Goal: Task Accomplishment & Management: Manage account settings

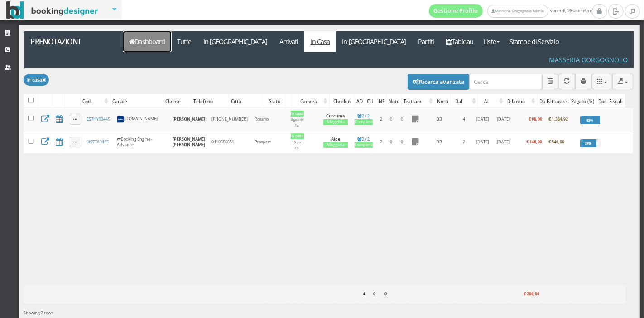
click at [147, 37] on link "Dashboard" at bounding box center [147, 41] width 48 height 20
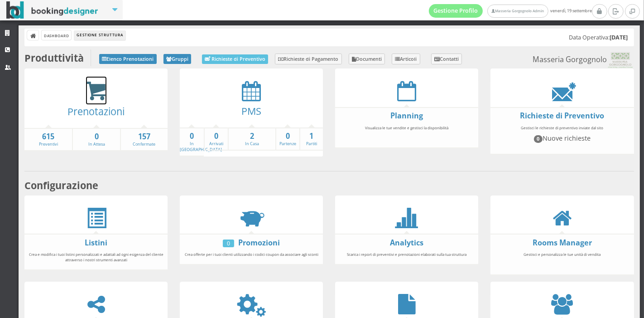
click at [92, 81] on icon at bounding box center [96, 91] width 20 height 21
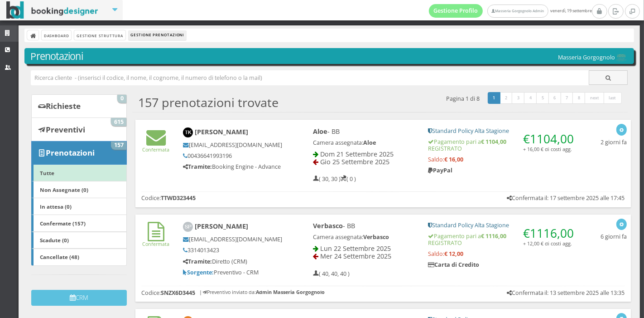
click at [13, 37] on link "Strutture" at bounding box center [9, 33] width 19 height 16
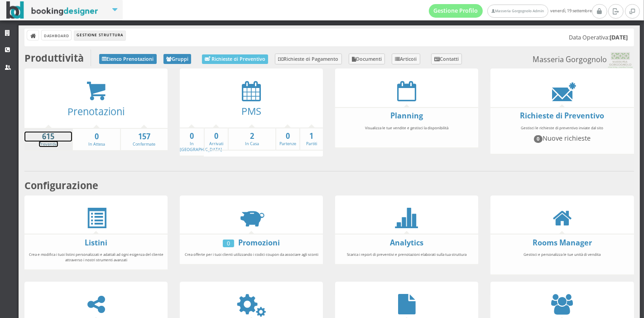
click at [56, 135] on strong "615" at bounding box center [48, 136] width 48 height 10
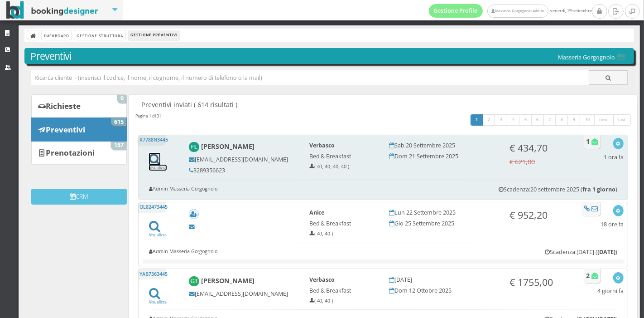
click at [151, 160] on icon at bounding box center [154, 159] width 11 height 12
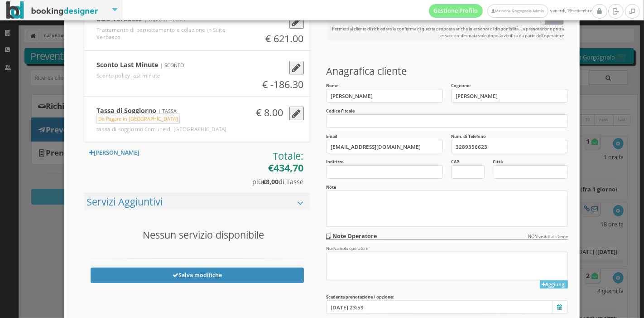
scroll to position [235, 0]
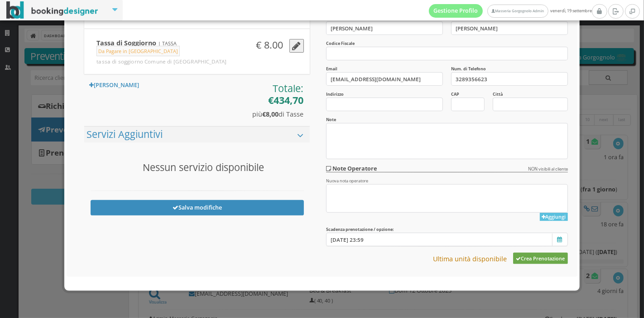
click at [534, 258] on button "Crea Prenotazione" at bounding box center [540, 257] width 55 height 11
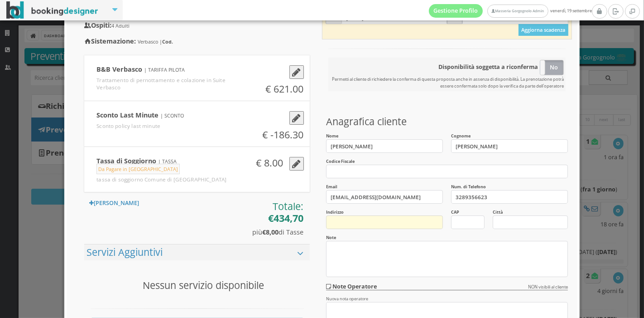
scroll to position [0, 0]
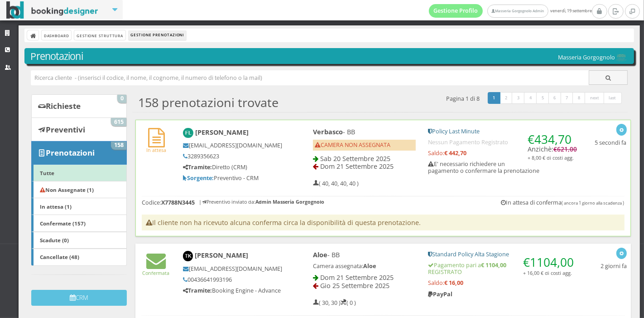
click at [400, 192] on div "In attesa Francesco Lippolis francescolippolis@hotmail.com 3289356623 Tramite: …" at bounding box center [383, 178] width 496 height 116
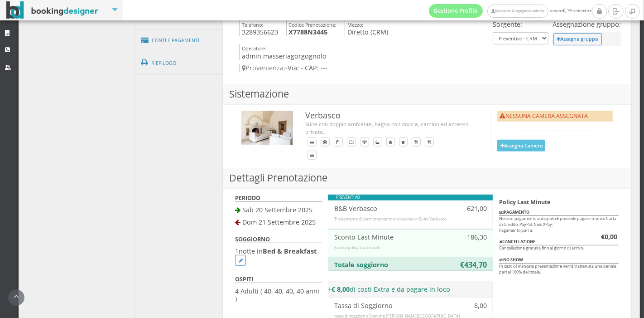
scroll to position [423, 0]
click at [511, 145] on button "Assegna Camera" at bounding box center [522, 145] width 48 height 11
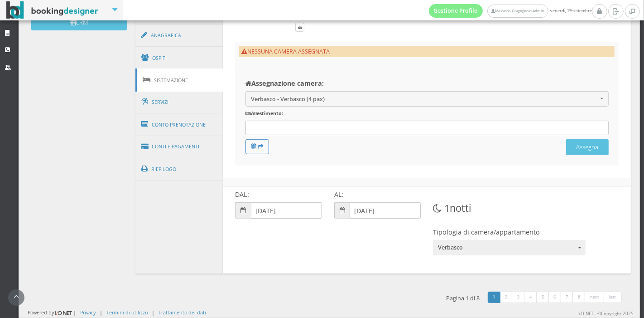
scroll to position [305, 0]
click at [318, 130] on div at bounding box center [427, 128] width 363 height 15
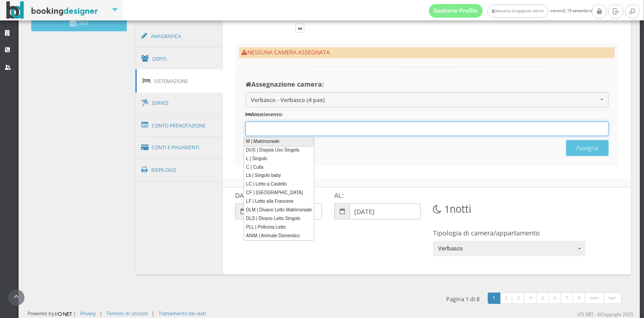
click at [295, 146] on link "DUS | Doppia Uso Singola" at bounding box center [279, 150] width 70 height 9
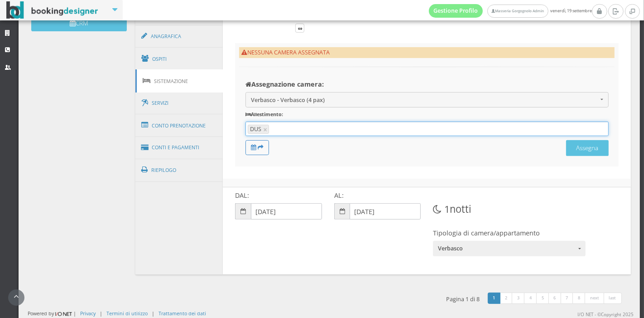
type input "DUS"
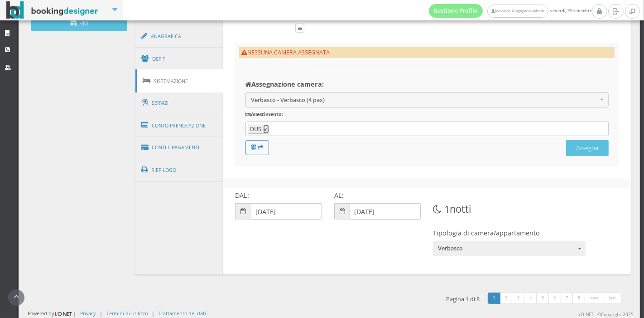
click at [264, 130] on link "×" at bounding box center [266, 129] width 5 height 8
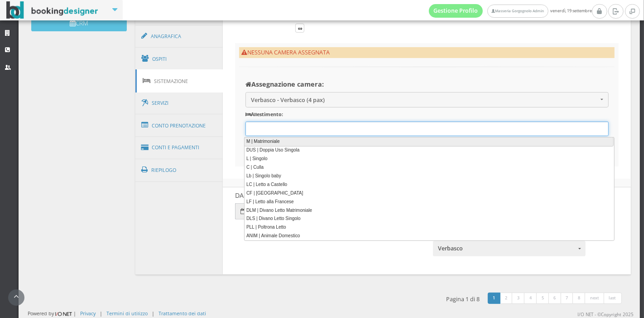
click at [280, 143] on link "M | Matrimoniale" at bounding box center [429, 142] width 370 height 10
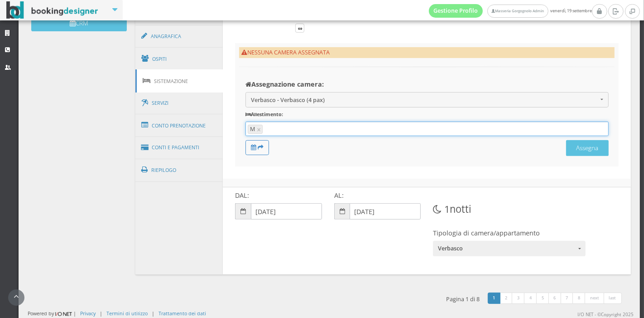
click at [274, 133] on input "text" at bounding box center [434, 129] width 339 height 8
click at [280, 125] on div "M 12 results are available, use up and down arrow keys to navigate. M ×" at bounding box center [427, 128] width 363 height 15
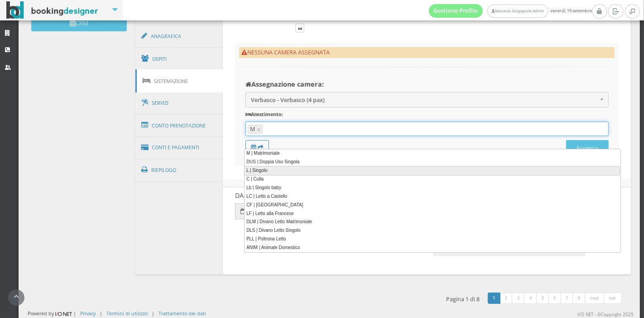
click at [269, 169] on link "L | Singolo" at bounding box center [432, 171] width 376 height 10
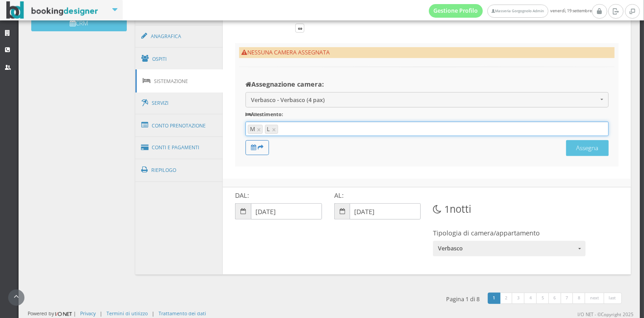
click at [295, 133] on input "text" at bounding box center [443, 129] width 326 height 8
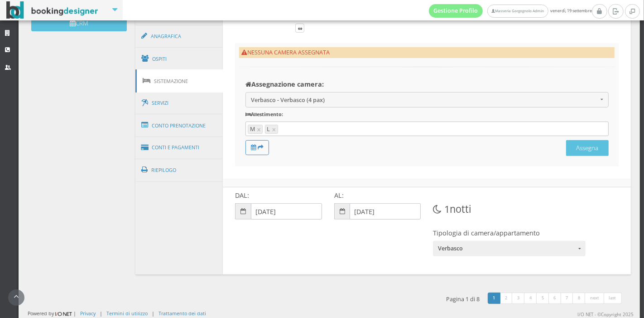
click at [297, 166] on div "NESSUNA CAMERA ASSEGNATA Assegnazione camera: Verbasco - Verbasco (4 pax) Verba…" at bounding box center [427, 104] width 384 height 123
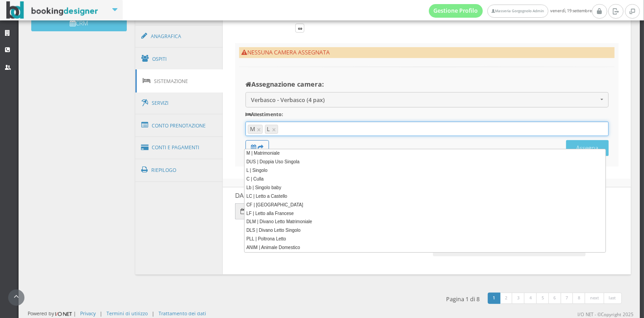
click at [294, 133] on input "text" at bounding box center [443, 129] width 326 height 8
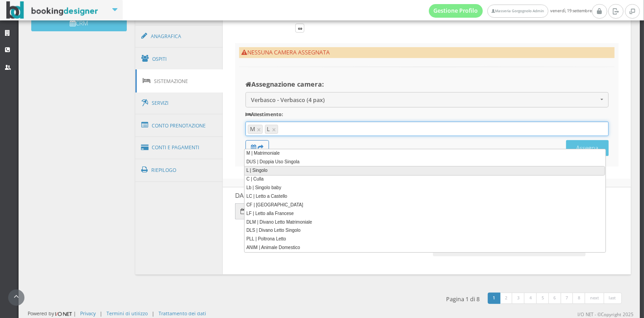
click at [280, 169] on link "L | Singolo" at bounding box center [424, 171] width 361 height 10
type input "M, L, L"
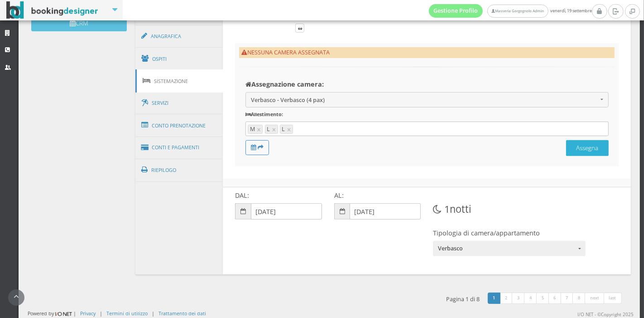
click at [584, 156] on button "Assegna" at bounding box center [587, 148] width 43 height 16
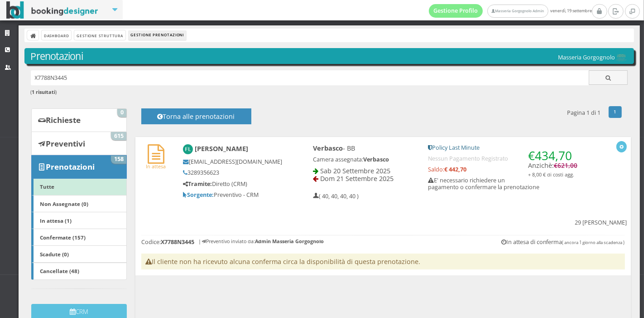
click at [411, 205] on div "In attesa Francesco Lippolis francescolippolis@hotmail.com 3289356623 Tramite: …" at bounding box center [383, 206] width 496 height 138
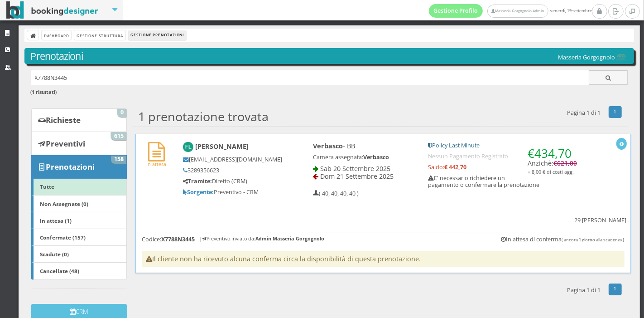
scroll to position [13, 0]
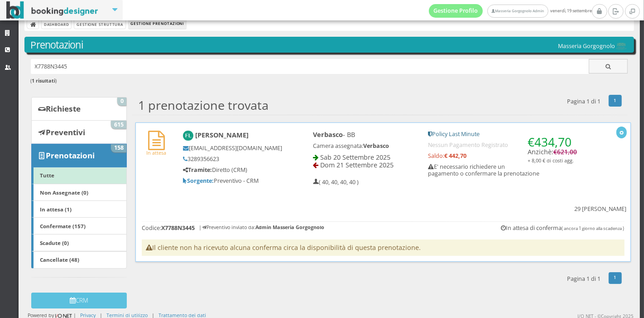
click at [404, 187] on div "Verbasco - BB Camera assegnata: Verbasco Sab 20 Settembre 2025 Dom 21 Settembre…" at bounding box center [364, 157] width 115 height 63
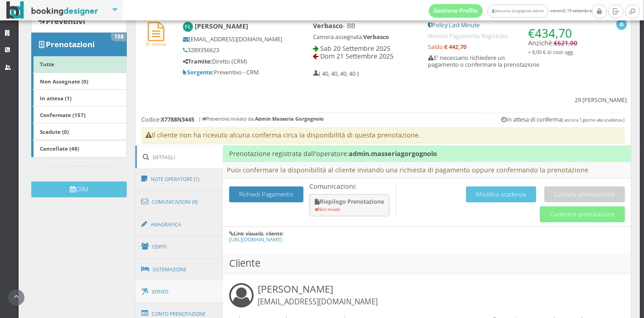
scroll to position [152, 0]
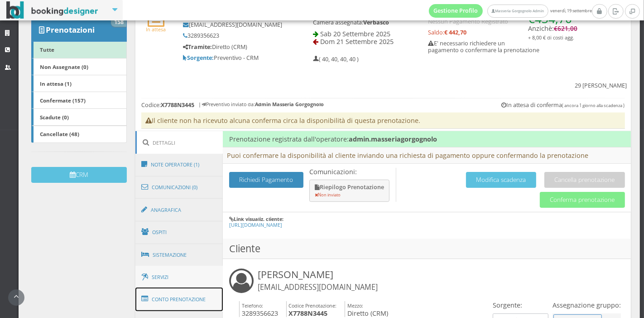
click at [195, 287] on link "Conto Prenotazione" at bounding box center [179, 299] width 88 height 24
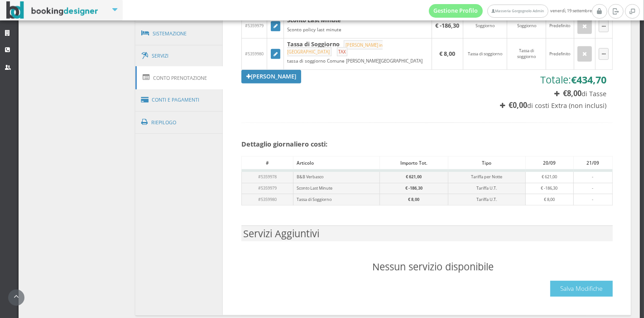
scroll to position [398, 0]
click at [193, 88] on link "Conti e Pagamenti" at bounding box center [179, 99] width 88 height 23
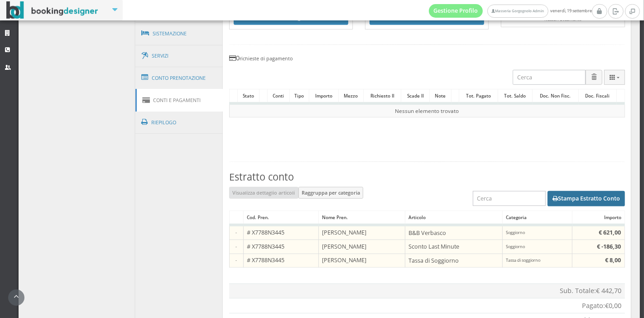
click at [568, 191] on button "Stampa Estratto Conto" at bounding box center [586, 198] width 77 height 15
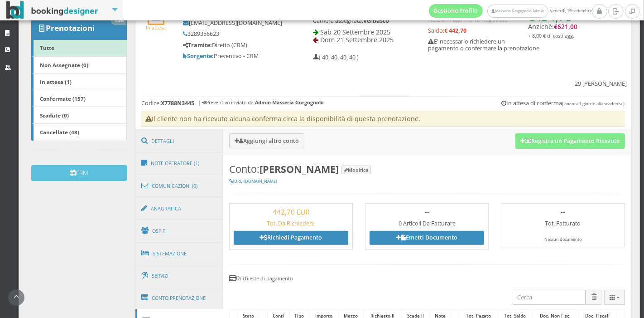
scroll to position [0, 0]
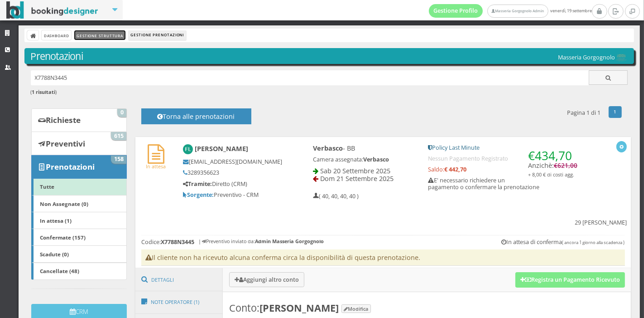
click at [114, 37] on link "Gestione Struttura" at bounding box center [99, 35] width 51 height 10
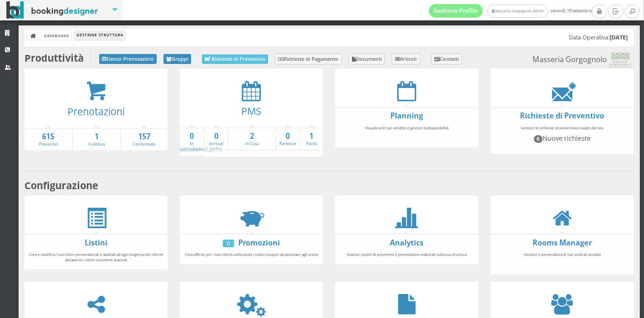
click at [257, 90] on icon at bounding box center [251, 91] width 19 height 20
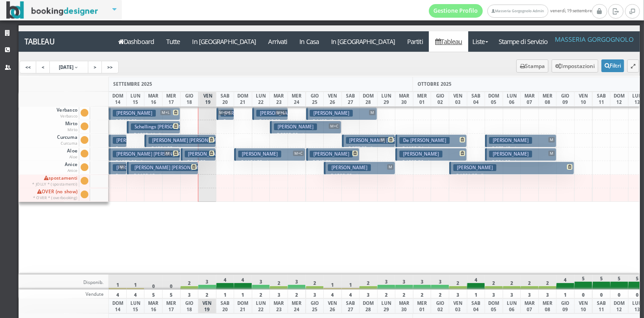
click at [192, 156] on h3 "Wright Benjamin John | Ben Wright Ben" at bounding box center [264, 153] width 159 height 7
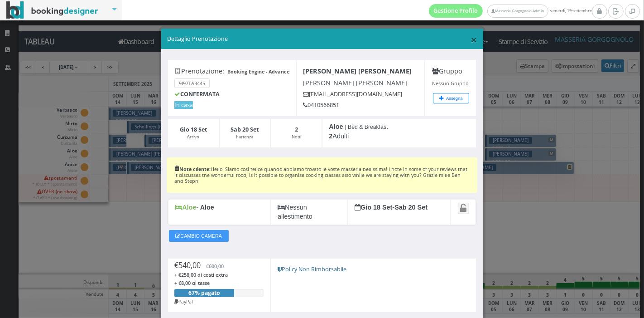
click at [471, 39] on span "×" at bounding box center [474, 39] width 6 height 15
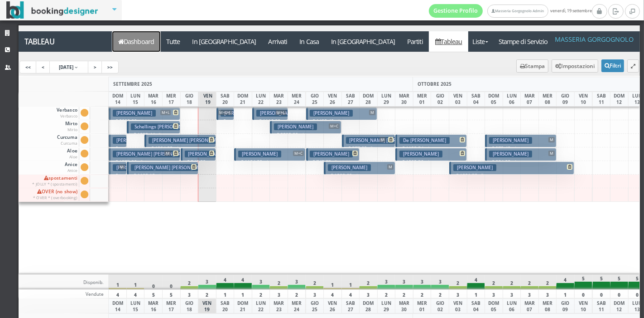
click at [154, 48] on link "Dashboard" at bounding box center [136, 41] width 48 height 20
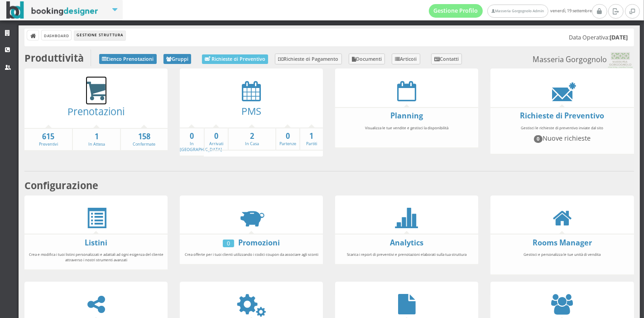
click at [102, 96] on icon at bounding box center [96, 91] width 20 height 21
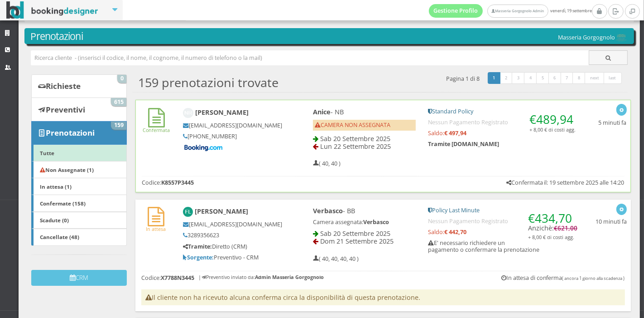
scroll to position [22, 0]
click at [292, 173] on div "Confermata [PERSON_NAME] [EMAIL_ADDRESS][DOMAIN_NAME] [PHONE_NUMBER] [PERSON_NA…" at bounding box center [383, 146] width 496 height 92
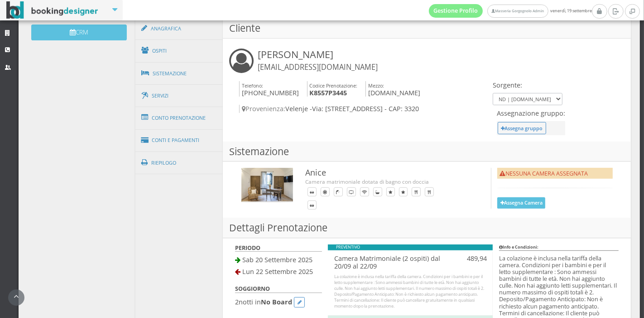
scroll to position [542, 0]
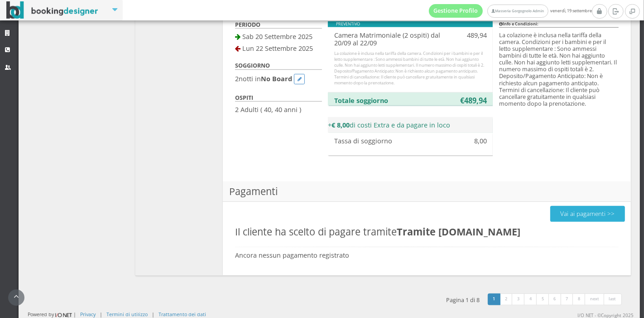
click at [575, 211] on button "Vai ai pagamenti >>" at bounding box center [588, 214] width 75 height 16
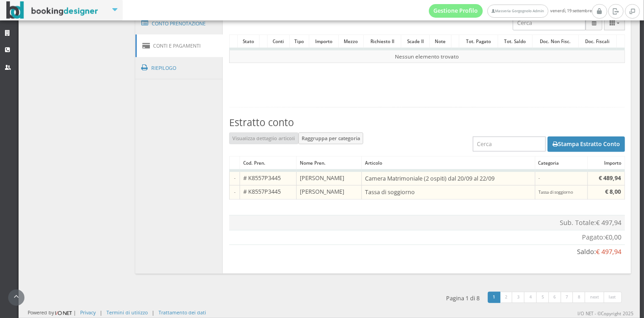
scroll to position [398, 0]
click at [563, 139] on button "Stampa Estratto Conto" at bounding box center [586, 145] width 77 height 15
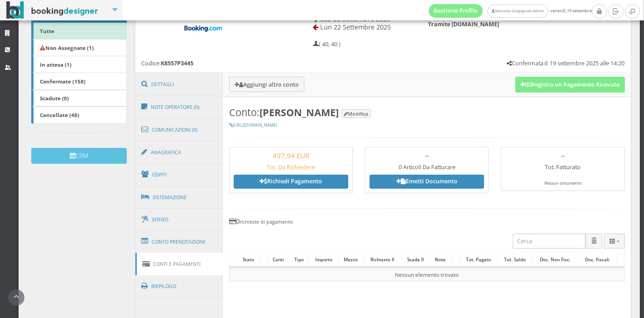
scroll to position [180, 0]
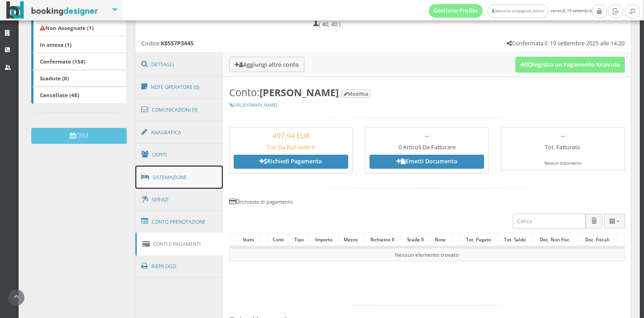
click at [159, 169] on link "Sistemazione" at bounding box center [179, 177] width 88 height 24
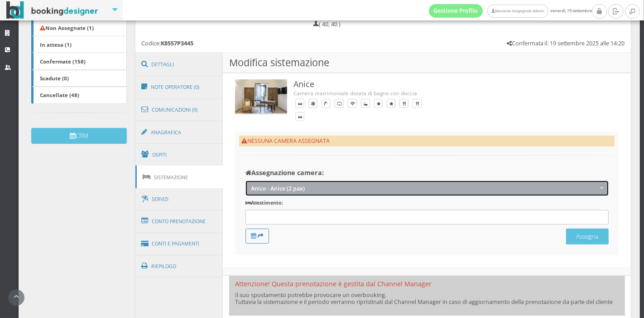
click at [479, 190] on span "Anice - Anice (2 pax)" at bounding box center [424, 188] width 347 height 7
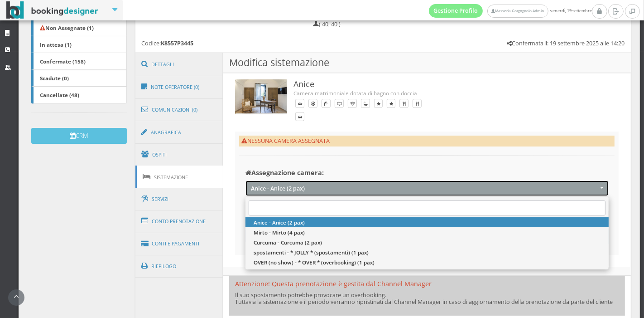
click at [413, 193] on button "Anice - Anice (2 pax)" at bounding box center [427, 187] width 363 height 15
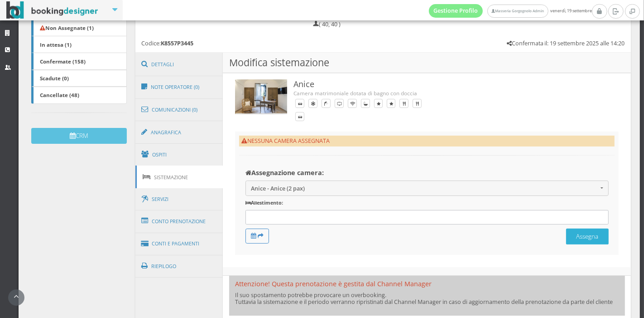
click at [566, 237] on button "Assegna" at bounding box center [587, 236] width 43 height 16
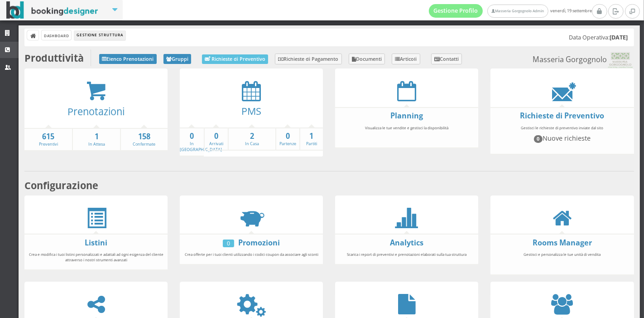
click at [4, 52] on link "CRM" at bounding box center [9, 50] width 19 height 16
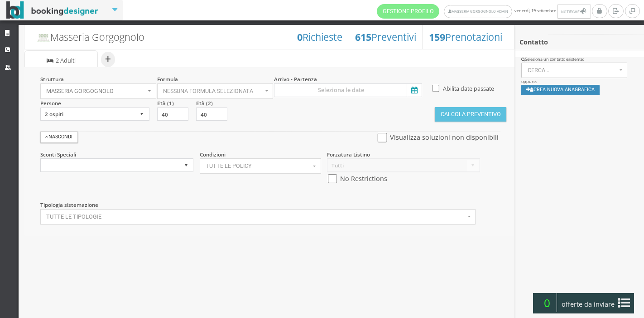
select select
click at [411, 84] on icon at bounding box center [414, 90] width 14 height 12
click at [411, 84] on input at bounding box center [348, 90] width 148 height 14
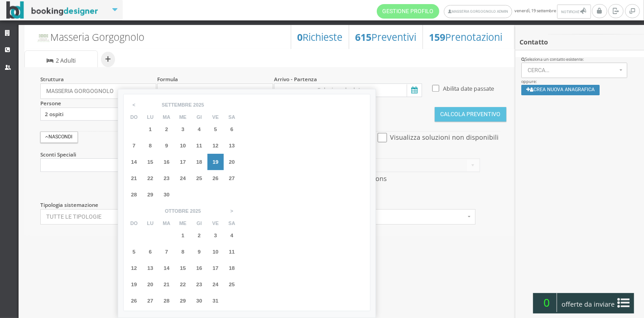
click at [232, 160] on span "20" at bounding box center [232, 162] width 6 height 6
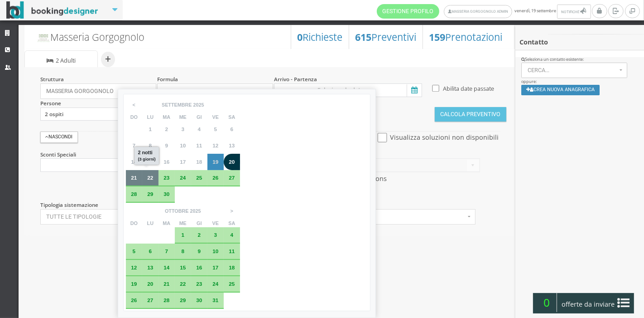
click at [147, 179] on span "22" at bounding box center [150, 177] width 6 height 6
type input "20 set 2025 - 22 set 2025"
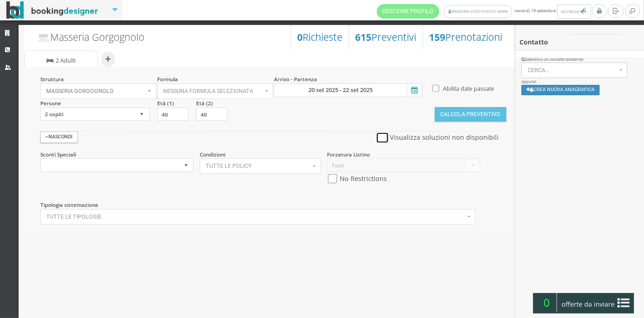
click at [384, 137] on input "checkbox" at bounding box center [382, 138] width 11 height 10
checkbox input "true"
click at [463, 112] on button "Calcola Preventivo" at bounding box center [471, 114] width 72 height 15
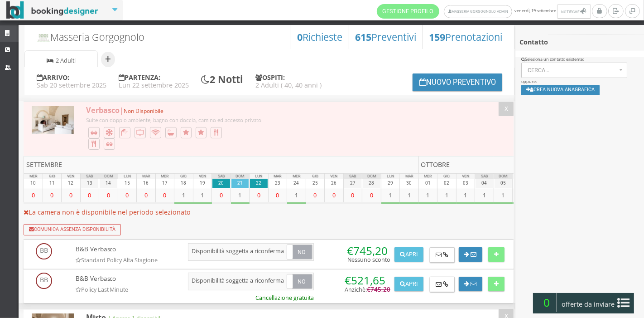
click at [9, 34] on icon at bounding box center [8, 33] width 7 height 6
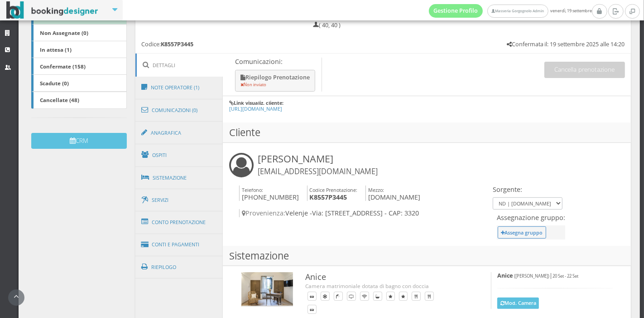
scroll to position [192, 0]
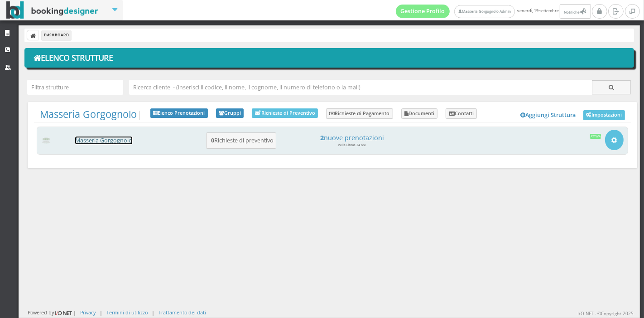
click at [102, 141] on link "Masseria Gorgognolo" at bounding box center [103, 140] width 57 height 8
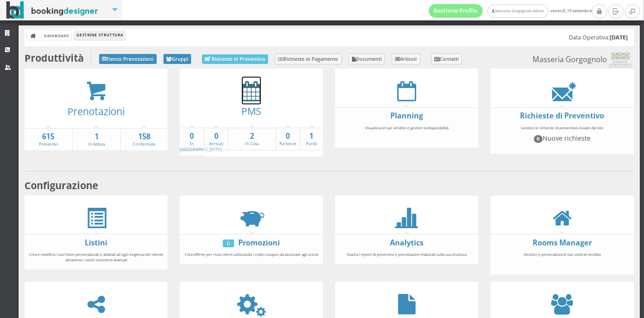
click at [245, 99] on icon at bounding box center [251, 91] width 19 height 20
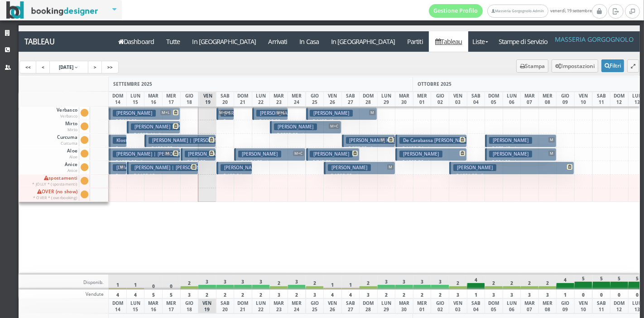
click at [232, 116] on button "[PERSON_NAME] M+L+L € 434.70 1 notti 4 Adulti" at bounding box center [226, 113] width 18 height 13
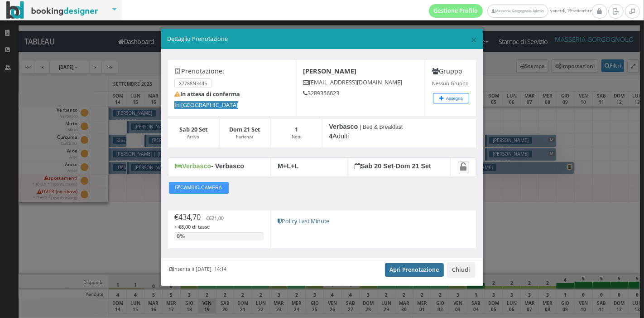
click at [435, 274] on link "Apri Prenotazione" at bounding box center [414, 270] width 59 height 14
click at [470, 39] on h5 "Dettaglio Prenotazione" at bounding box center [322, 39] width 310 height 8
click at [471, 39] on span "×" at bounding box center [474, 39] width 6 height 15
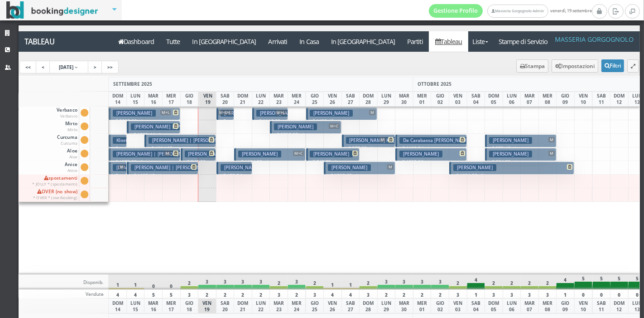
click at [225, 168] on h3 "Rakita Nino" at bounding box center [242, 167] width 43 height 7
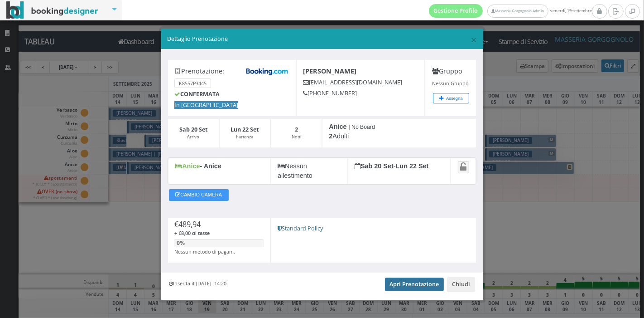
click at [396, 282] on link "Apri Prenotazione" at bounding box center [414, 284] width 59 height 14
click at [471, 38] on span "×" at bounding box center [474, 39] width 6 height 15
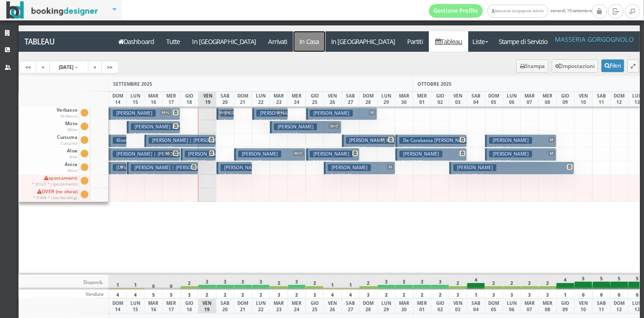
click at [294, 40] on a=pms-instay-reservations"] "In Casa" at bounding box center [310, 41] width 32 height 20
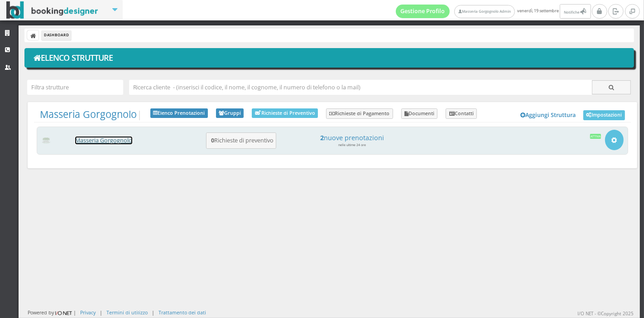
click at [95, 138] on link "Masseria Gorgognolo" at bounding box center [103, 140] width 57 height 8
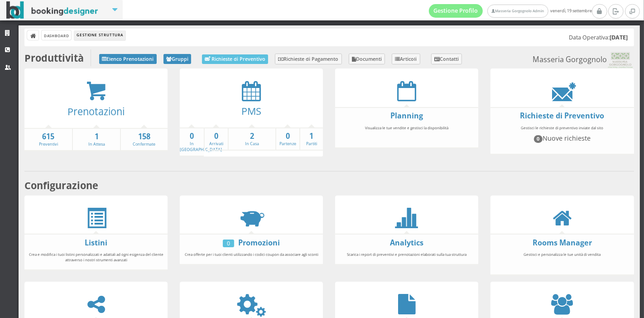
scroll to position [168, 0]
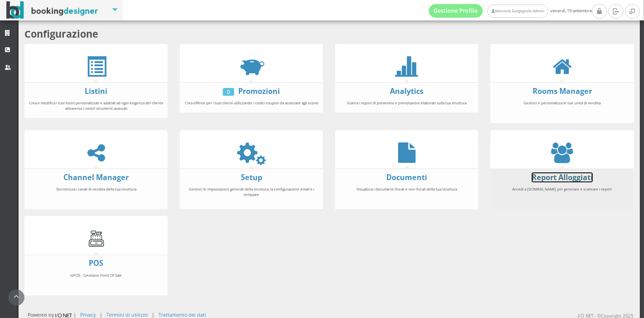
click at [538, 179] on link "Report Alloggiati" at bounding box center [562, 177] width 61 height 10
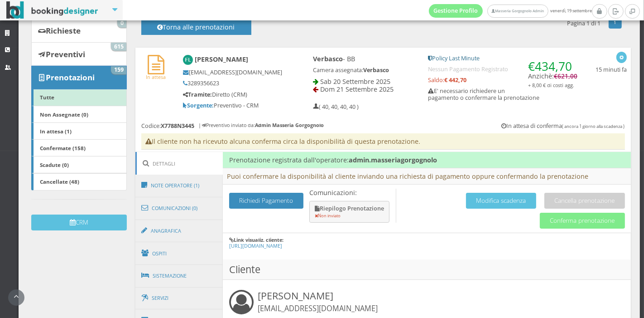
scroll to position [100, 0]
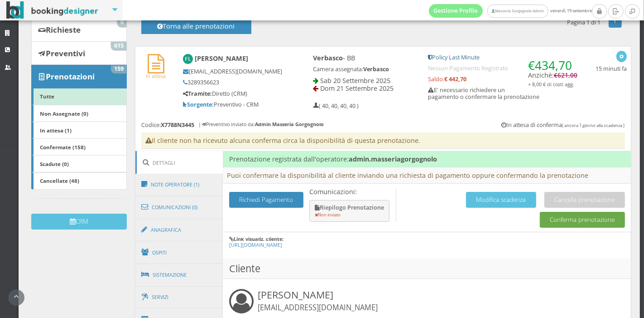
click at [556, 217] on button "Conferma prenotazione" at bounding box center [582, 220] width 85 height 16
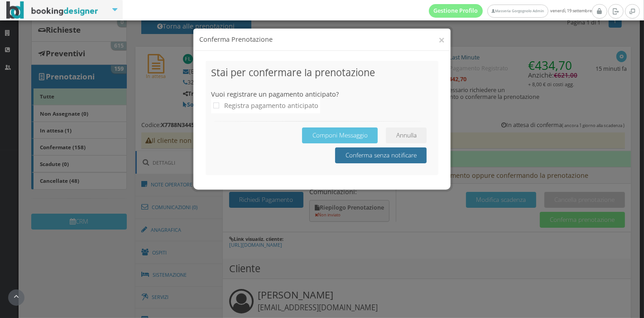
click at [366, 155] on button "Conferma senza notificare" at bounding box center [381, 155] width 92 height 16
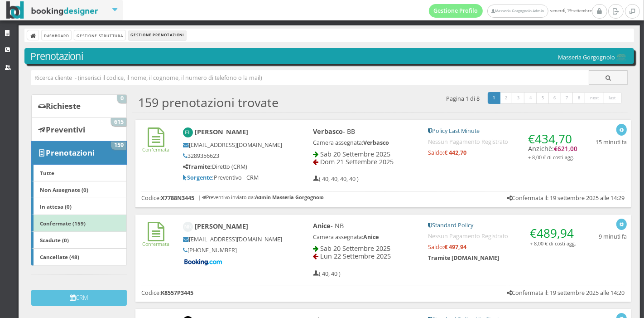
click at [289, 164] on div "[PERSON_NAME] [EMAIL_ADDRESS][DOMAIN_NAME] 3289356623 Tramite: Diretto (CRM) So…" at bounding box center [239, 154] width 124 height 62
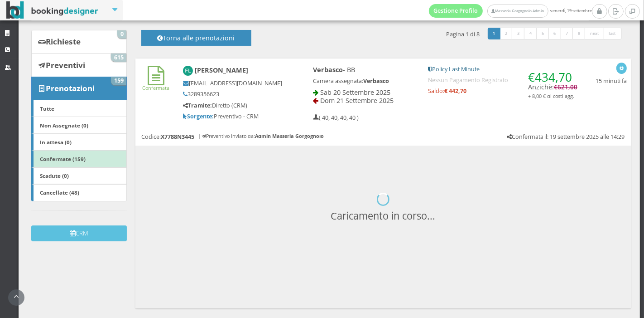
scroll to position [110, 0]
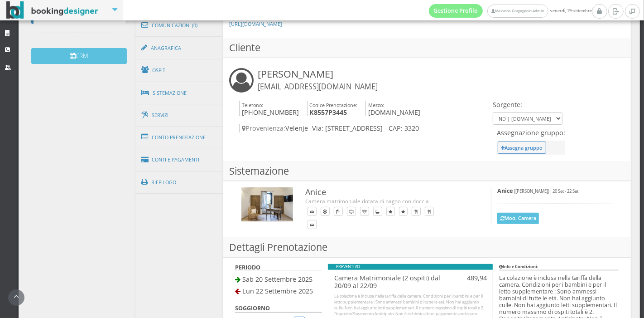
scroll to position [286, 0]
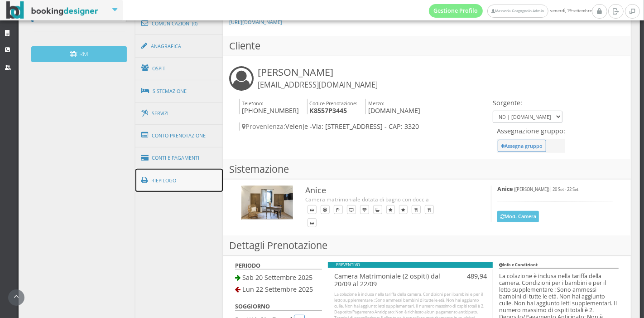
click at [165, 169] on link "Riepilogo" at bounding box center [179, 181] width 88 height 24
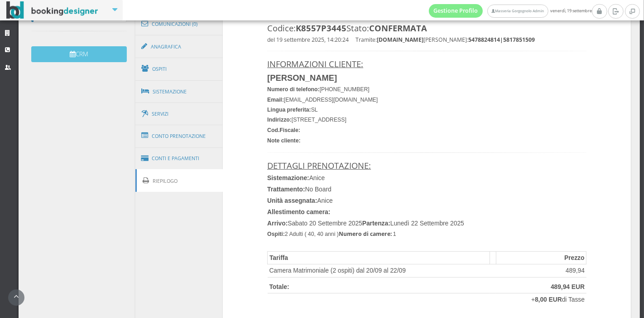
drag, startPoint x: 368, startPoint y: 123, endPoint x: 351, endPoint y: 122, distance: 16.4
click at [347, 122] on font "Indirizzo: [STREET_ADDRESS]" at bounding box center [306, 119] width 79 height 6
click at [347, 121] on font "Indirizzo: [STREET_ADDRESS]" at bounding box center [306, 119] width 79 height 6
drag, startPoint x: 367, startPoint y: 120, endPoint x: 355, endPoint y: 120, distance: 11.3
click at [347, 120] on font "Indirizzo: Graskogorska 31, 3320 Velenje" at bounding box center [306, 119] width 79 height 6
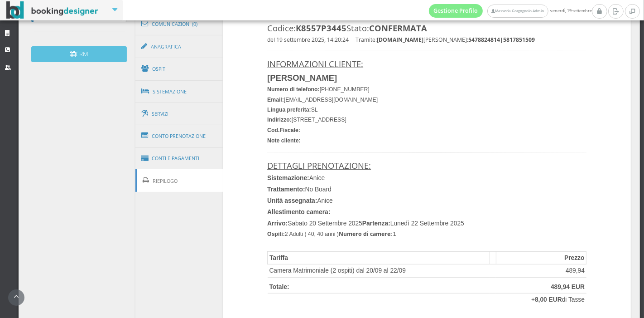
drag, startPoint x: 368, startPoint y: 120, endPoint x: 352, endPoint y: 120, distance: 15.9
click at [347, 120] on font "Indirizzo: Graskogorska 31, 3320 Velenje" at bounding box center [306, 119] width 79 height 6
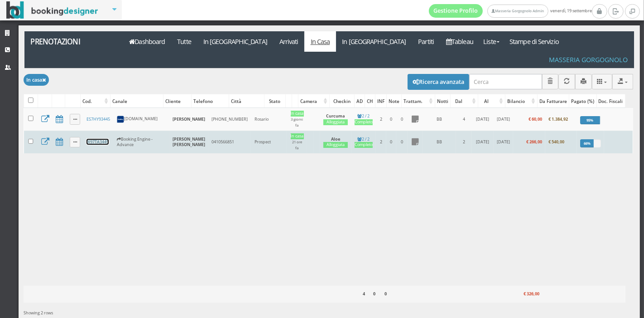
click at [89, 139] on link "9I97TA3445" at bounding box center [98, 142] width 22 height 6
